Goal: Navigation & Orientation: Find specific page/section

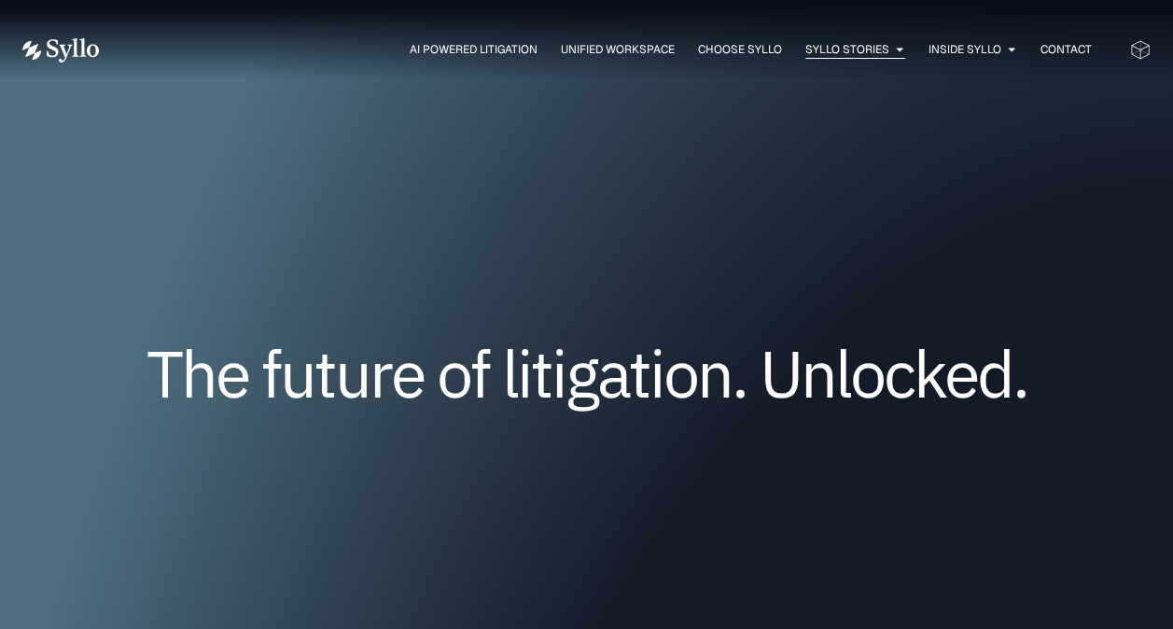
click at [812, 41] on button "Close Syllo Stories Open Syllo Stories" at bounding box center [899, 49] width 11 height 17
click at [812, 50] on icon "Menu" at bounding box center [899, 49] width 11 height 11
click at [812, 49] on span "Syllo Stories" at bounding box center [847, 49] width 84 height 17
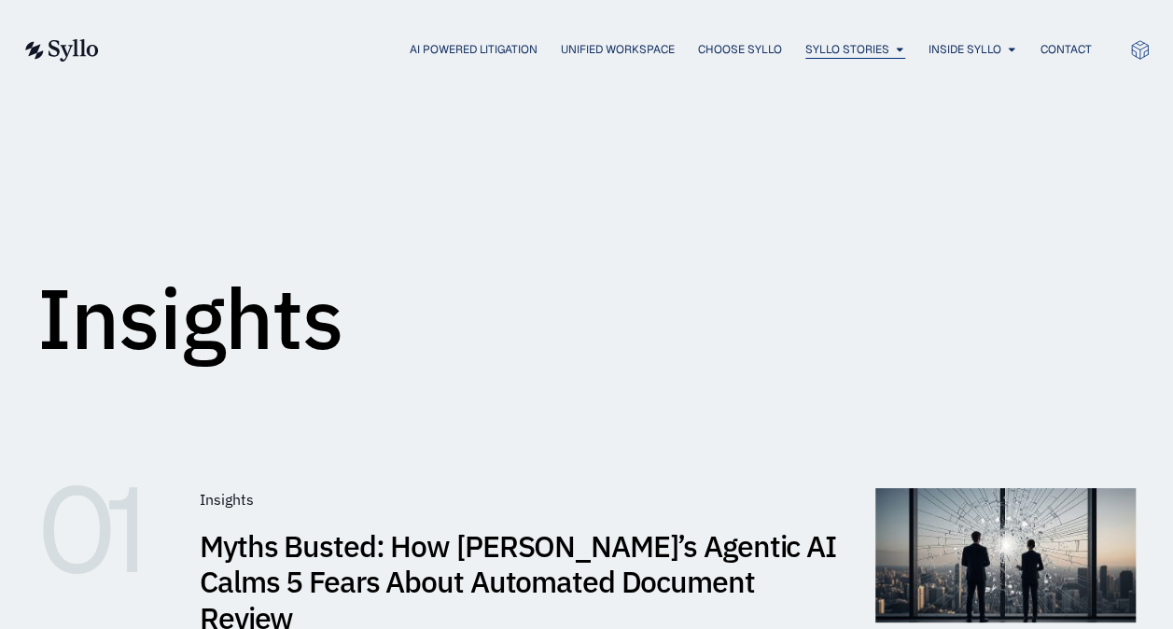
click at [894, 50] on icon "Menu" at bounding box center [899, 49] width 11 height 11
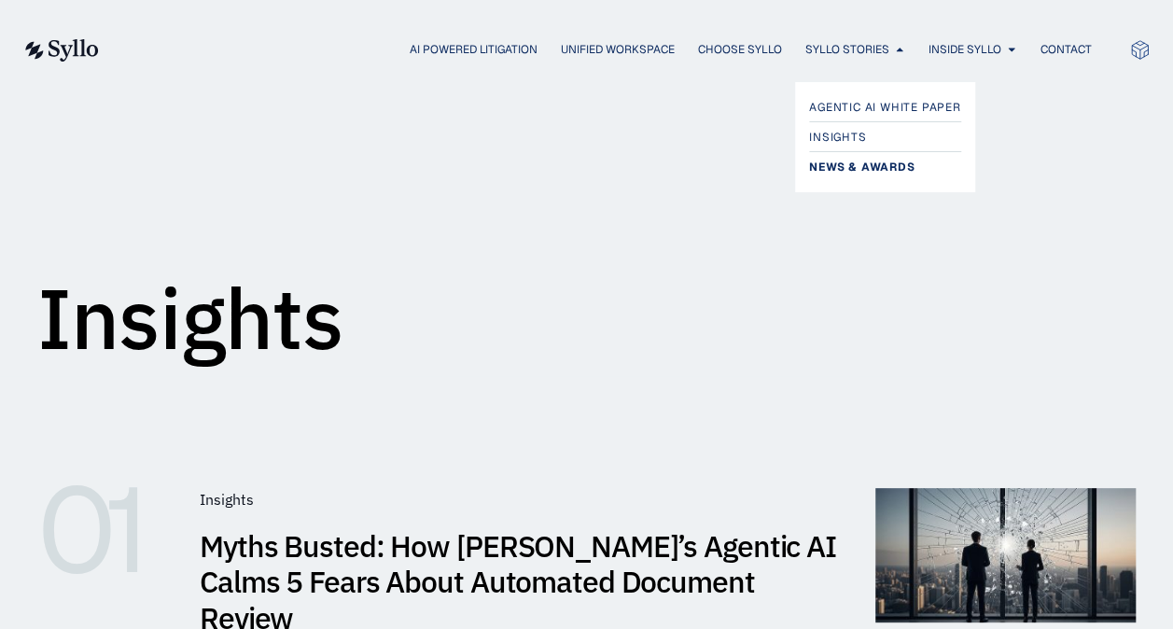
click at [827, 160] on span "News & Awards" at bounding box center [861, 167] width 105 height 22
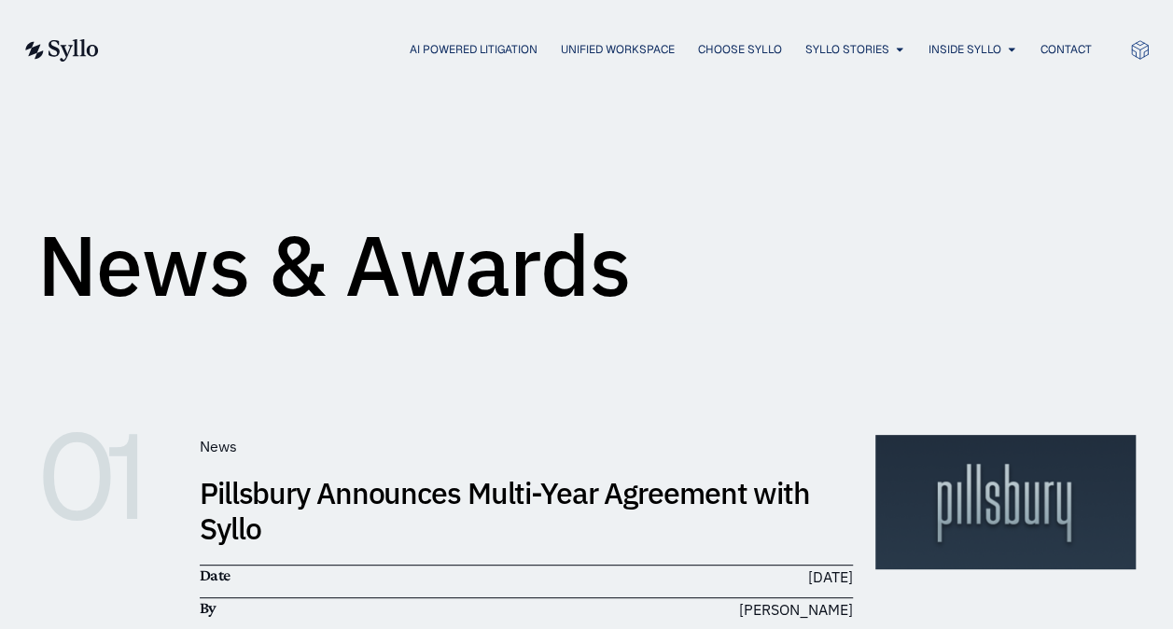
scroll to position [52, 0]
